Goal: Information Seeking & Learning: Learn about a topic

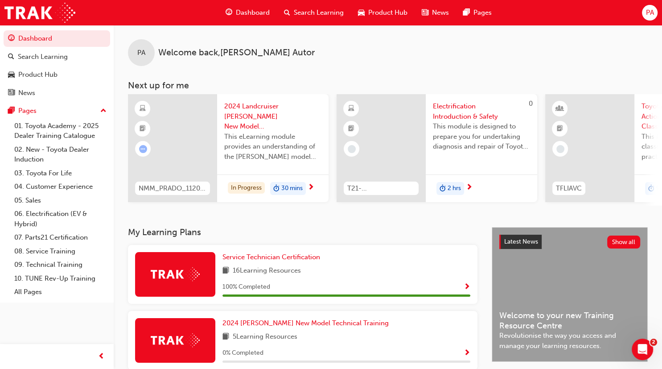
click at [104, 111] on span "up-icon" at bounding box center [103, 111] width 6 height 12
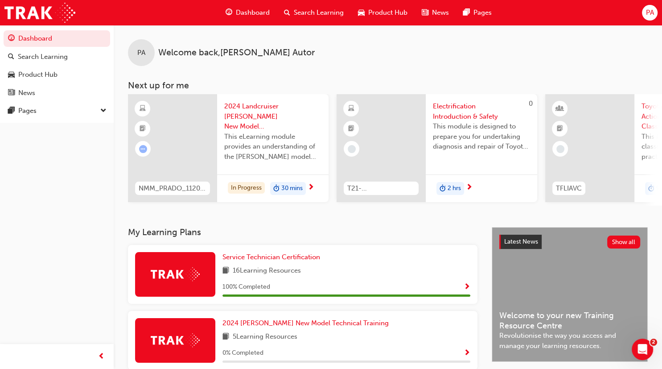
click at [104, 111] on span "down-icon" at bounding box center [103, 111] width 6 height 12
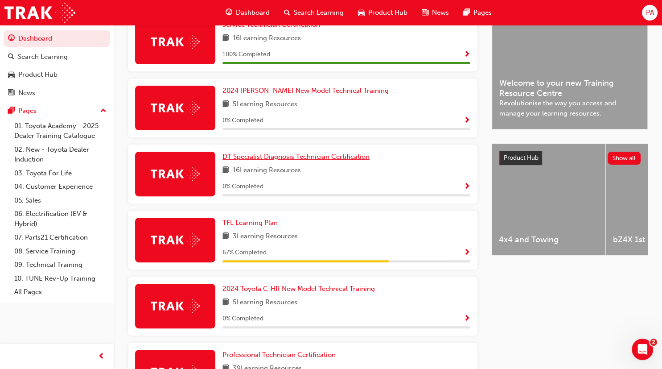
scroll to position [91, 0]
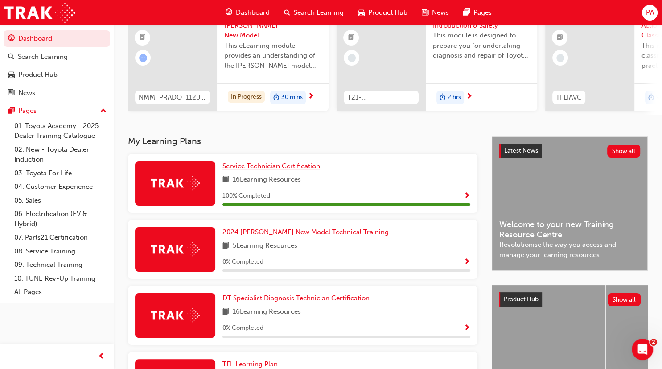
click at [272, 167] on span "Service Technician Certification" at bounding box center [271, 166] width 98 height 8
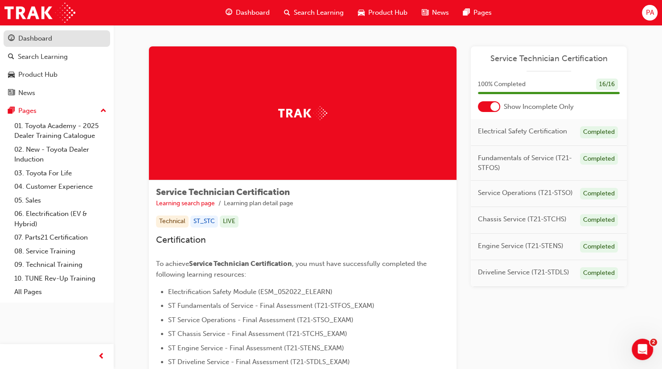
click at [33, 38] on div "Dashboard" at bounding box center [35, 38] width 34 height 10
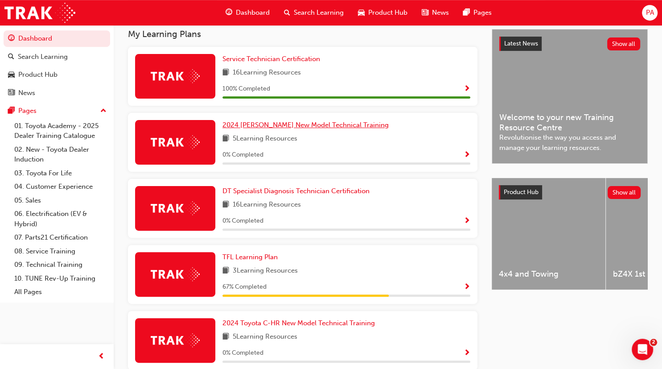
scroll to position [185, 0]
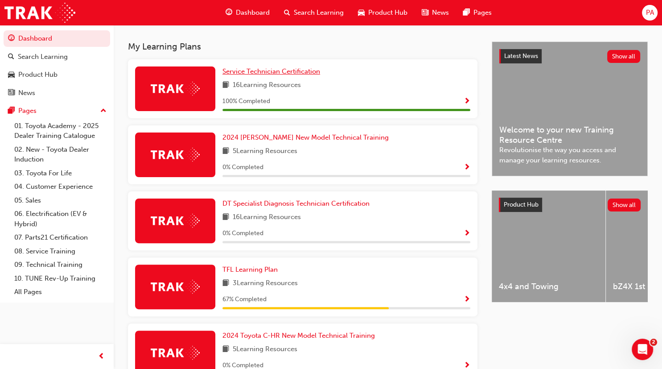
click at [274, 69] on span "Service Technician Certification" at bounding box center [271, 71] width 98 height 8
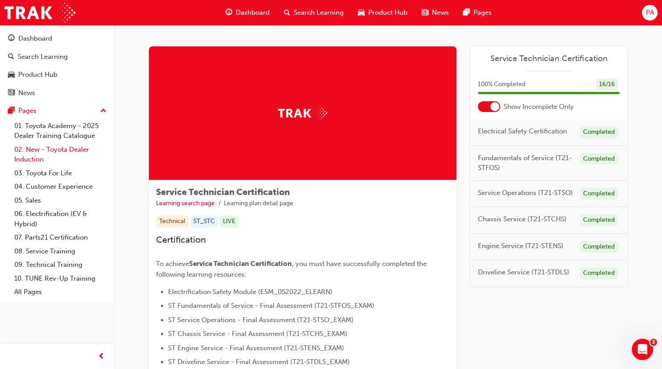
click at [71, 145] on link "02. New - Toyota Dealer Induction" at bounding box center [60, 155] width 99 height 24
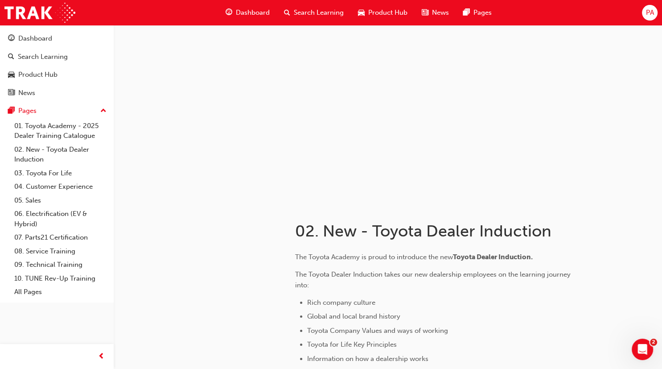
click at [381, 12] on span "Product Hub" at bounding box center [387, 13] width 39 height 10
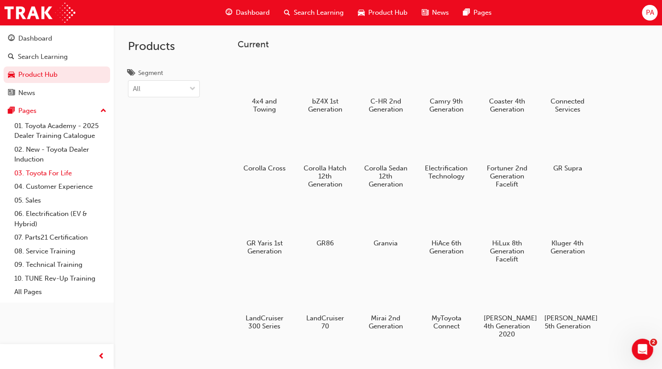
click at [50, 172] on link "03. Toyota For Life" at bounding box center [60, 173] width 99 height 14
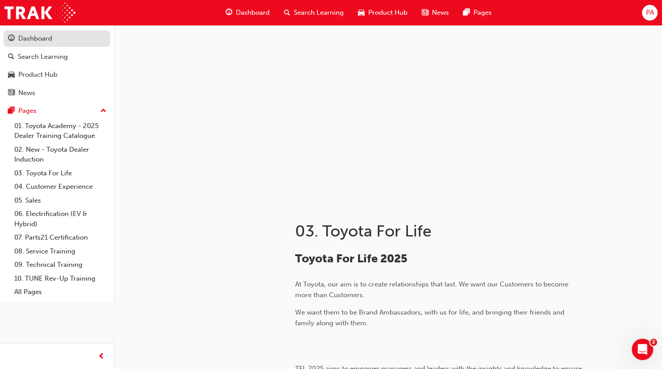
click at [47, 38] on div "Dashboard" at bounding box center [35, 38] width 34 height 10
